Goal: Feedback & Contribution: Contribute content

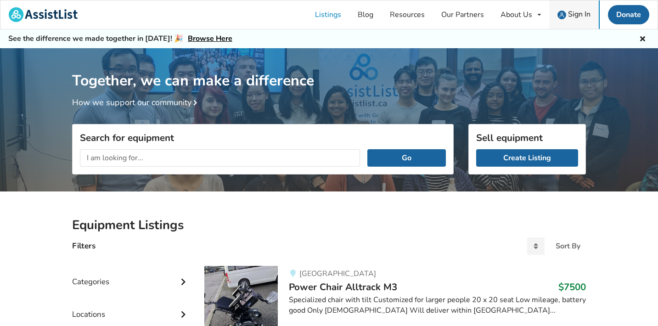
click at [572, 17] on span "Sign In" at bounding box center [579, 14] width 22 height 10
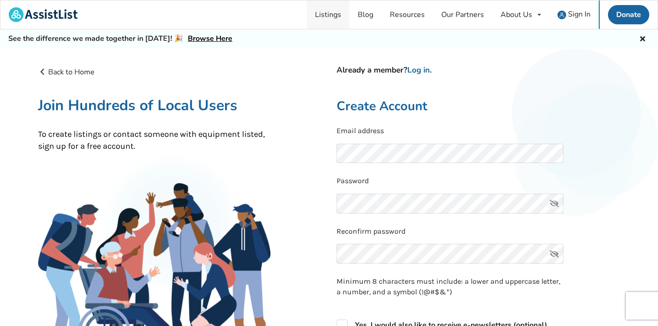
click at [330, 17] on link "Listings" at bounding box center [328, 14] width 43 height 28
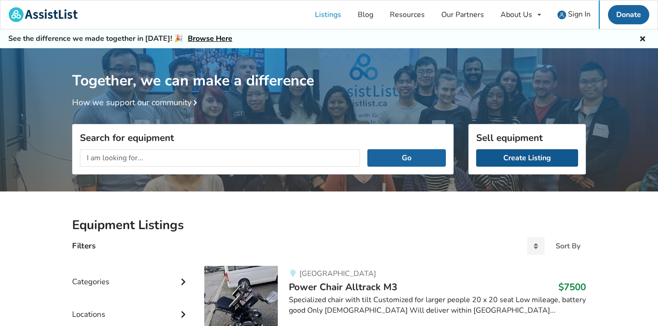
click at [528, 152] on link "Create Listing" at bounding box center [527, 157] width 102 height 17
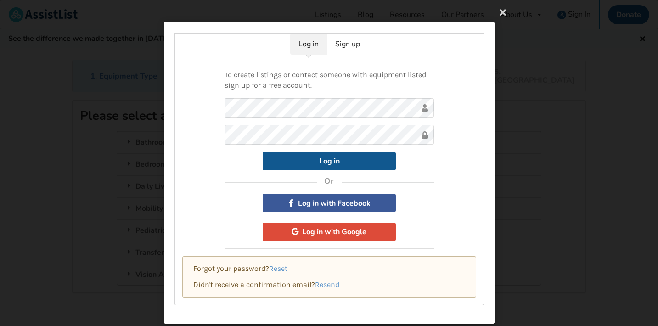
click at [298, 163] on button "Log in" at bounding box center [329, 161] width 133 height 18
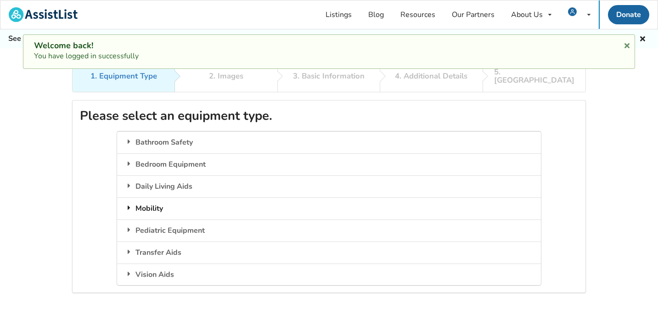
click at [156, 199] on div "Mobility" at bounding box center [328, 208] width 423 height 22
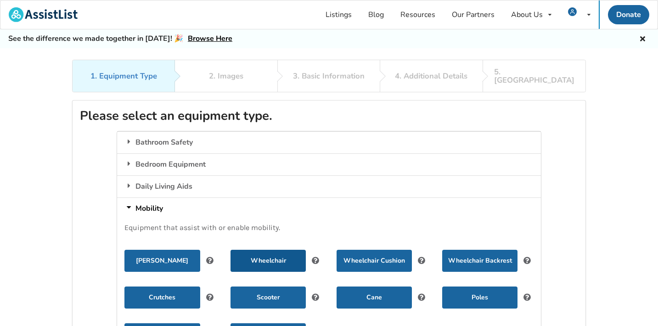
click at [258, 250] on button "Wheelchair" at bounding box center [267, 261] width 75 height 22
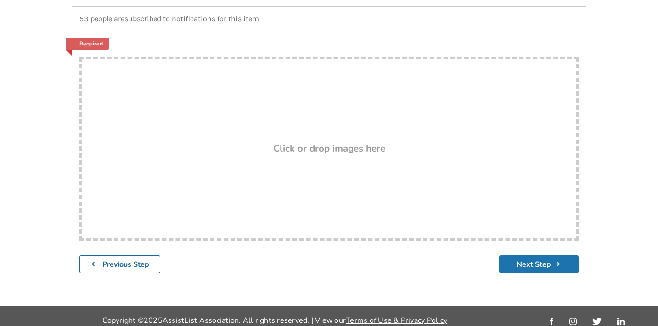
scroll to position [141, 0]
click at [520, 257] on button "Next Step" at bounding box center [538, 265] width 79 height 18
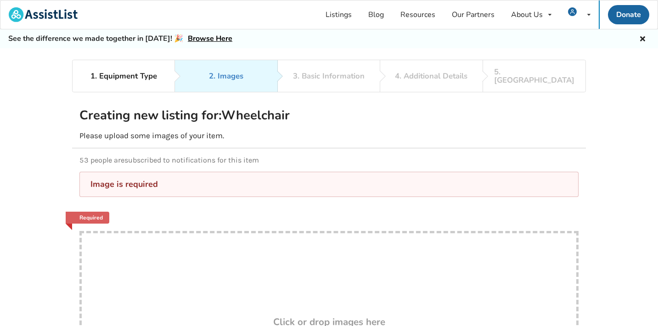
click at [385, 274] on div "Drop here! Click or drop images here" at bounding box center [328, 323] width 499 height 184
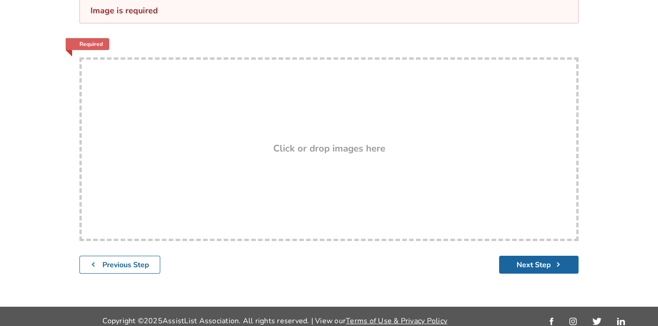
scroll to position [173, 0]
click at [295, 146] on h3 "Click or drop images here" at bounding box center [329, 149] width 112 height 12
type input "C:\fakepath\IMG_0286.jpg"
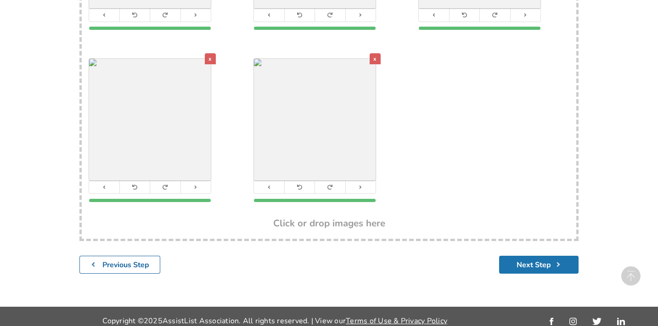
scroll to position [326, 0]
click at [517, 256] on button "Next Step" at bounding box center [538, 265] width 79 height 18
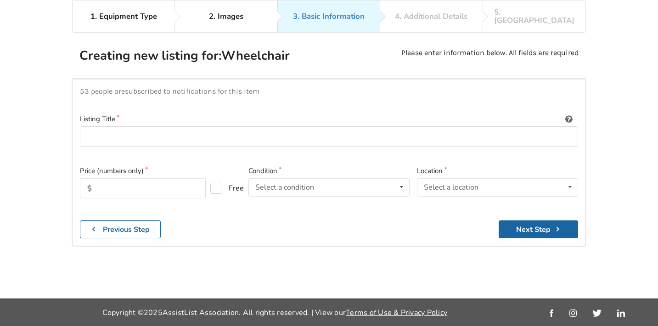
scroll to position [85, 0]
click at [242, 126] on input at bounding box center [329, 136] width 498 height 21
type input "Icon A1 Wheelchair"
click at [160, 178] on input "text" at bounding box center [143, 188] width 126 height 20
type input "850"
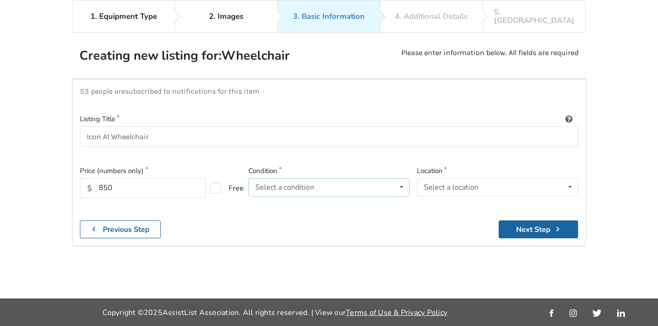
click at [264, 184] on div "Select a condition" at bounding box center [284, 187] width 59 height 7
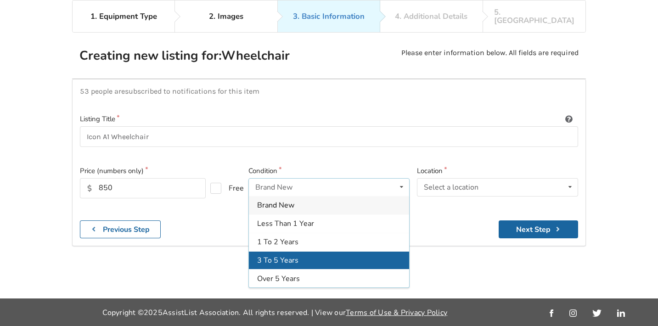
click at [271, 251] on div "3 To 5 Years" at bounding box center [329, 260] width 160 height 18
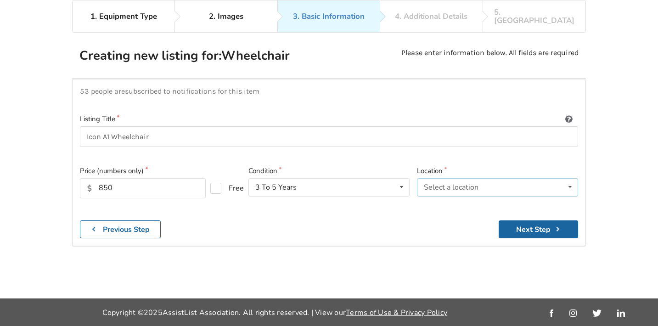
click at [443, 184] on div "Select a location" at bounding box center [451, 187] width 55 height 7
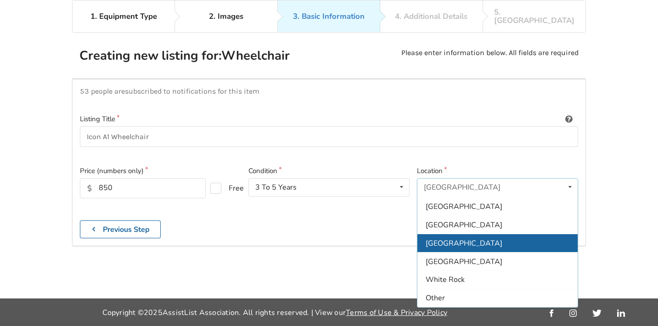
click at [446, 234] on div "[GEOGRAPHIC_DATA]" at bounding box center [497, 243] width 160 height 18
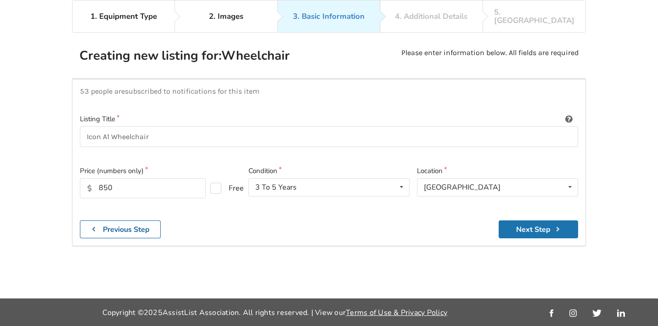
click at [515, 220] on button "Next Step" at bounding box center [538, 229] width 79 height 18
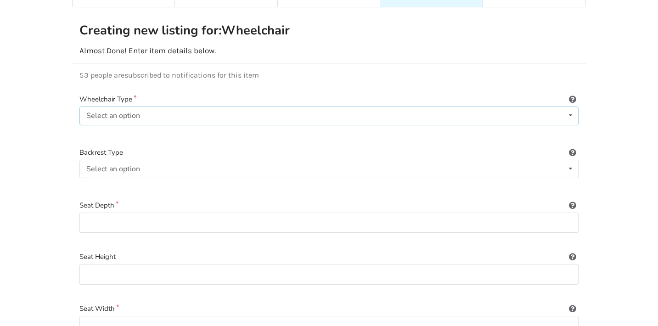
click at [165, 108] on div "Select an option Power/electric Manual Transport Tilt" at bounding box center [328, 116] width 499 height 18
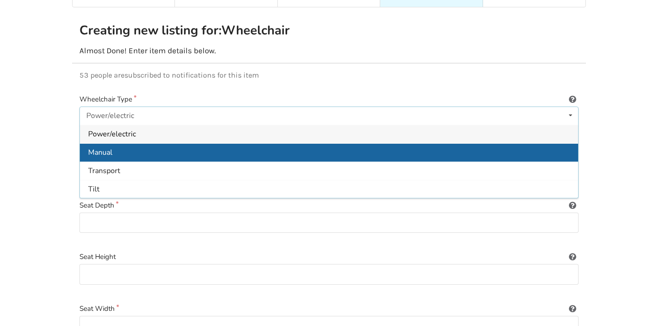
click at [141, 143] on div "Manual" at bounding box center [329, 152] width 498 height 18
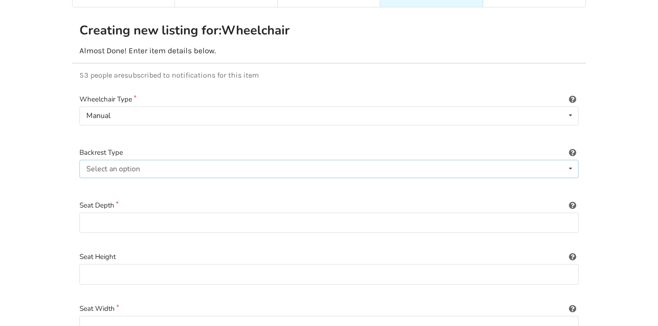
click at [139, 165] on div "Select an option" at bounding box center [113, 168] width 54 height 7
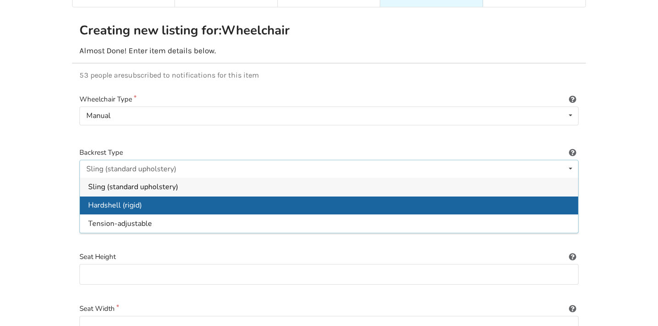
click at [134, 200] on span "Hardshell (rigid)" at bounding box center [115, 205] width 54 height 10
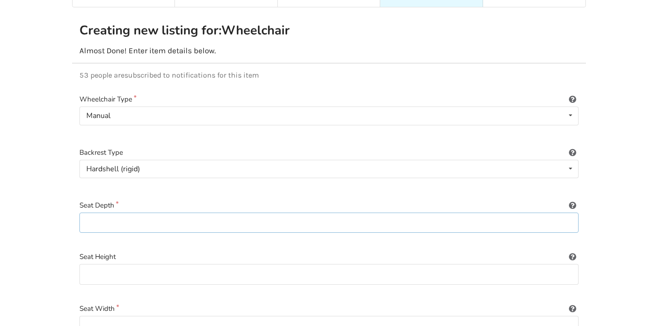
click at [126, 217] on input at bounding box center [328, 223] width 499 height 21
type input "17"
click at [116, 264] on input at bounding box center [328, 274] width 499 height 21
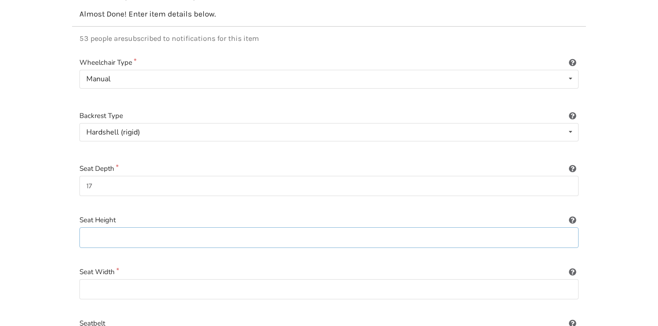
scroll to position [123, 0]
click at [109, 278] on input at bounding box center [328, 288] width 499 height 21
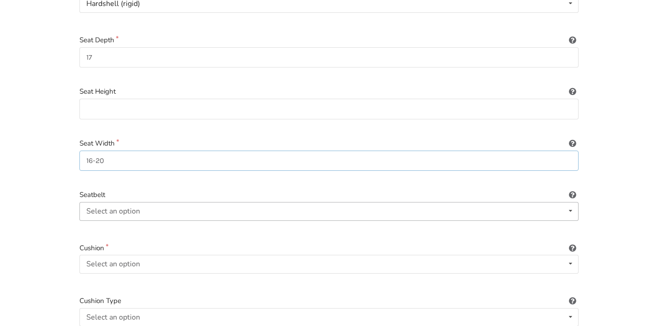
scroll to position [253, 0]
type input "16-20"
click at [104, 258] on div "Select an option" at bounding box center [113, 261] width 54 height 7
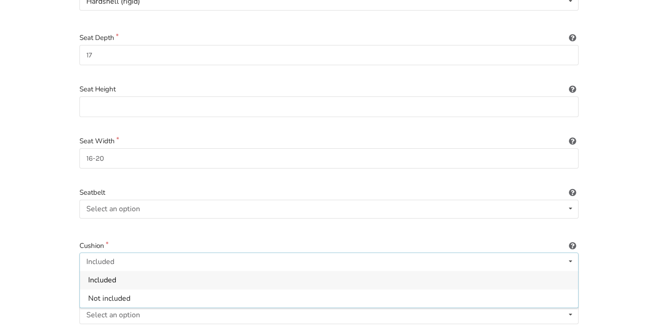
click at [107, 275] on span "Included" at bounding box center [102, 280] width 28 height 10
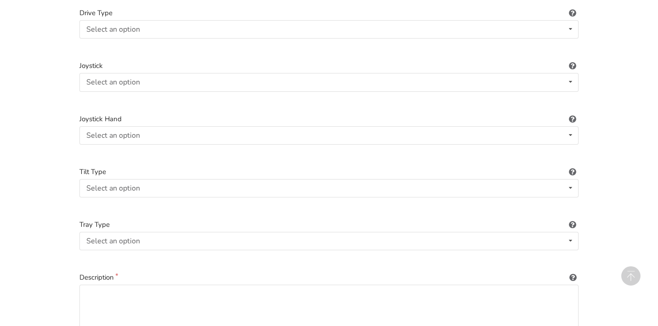
scroll to position [1223, 0]
click at [108, 282] on textarea at bounding box center [328, 326] width 499 height 88
paste textarea "The Icon is adjustable to let you "dial-in" that perfect fit. You don't need to…"
type textarea "The Icon is adjustable to let you "dial-in" that perfect fit. You don't need to…"
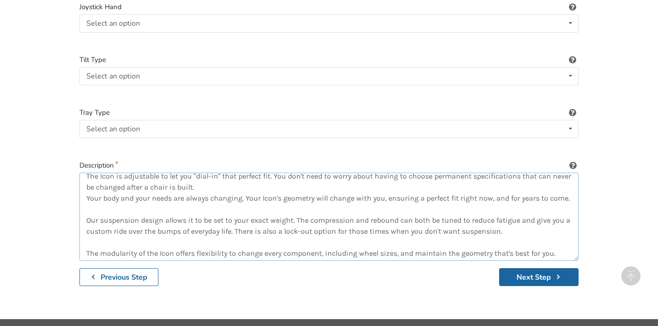
scroll to position [9, 0]
click at [518, 268] on button "Next Step" at bounding box center [538, 277] width 79 height 18
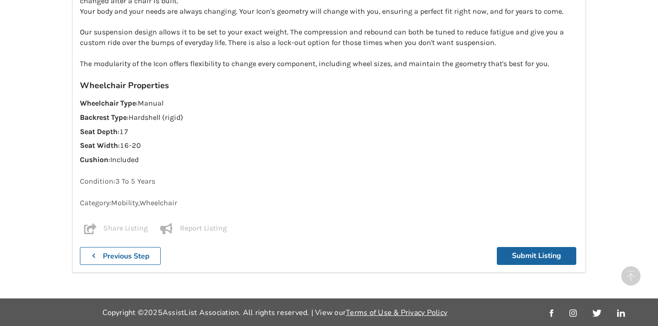
scroll to position [966, 0]
click at [520, 255] on button "Submit Listing" at bounding box center [536, 256] width 79 height 18
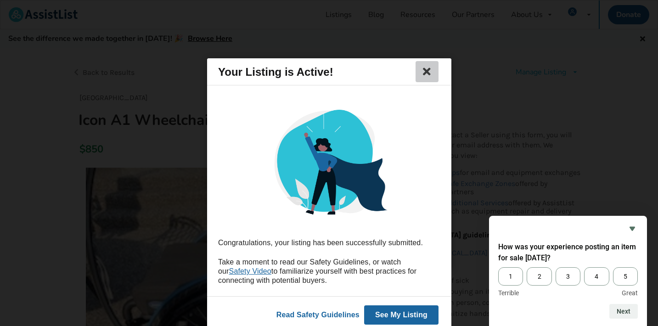
click at [424, 75] on icon at bounding box center [426, 71] width 13 height 11
